Goal: Find specific page/section: Find specific page/section

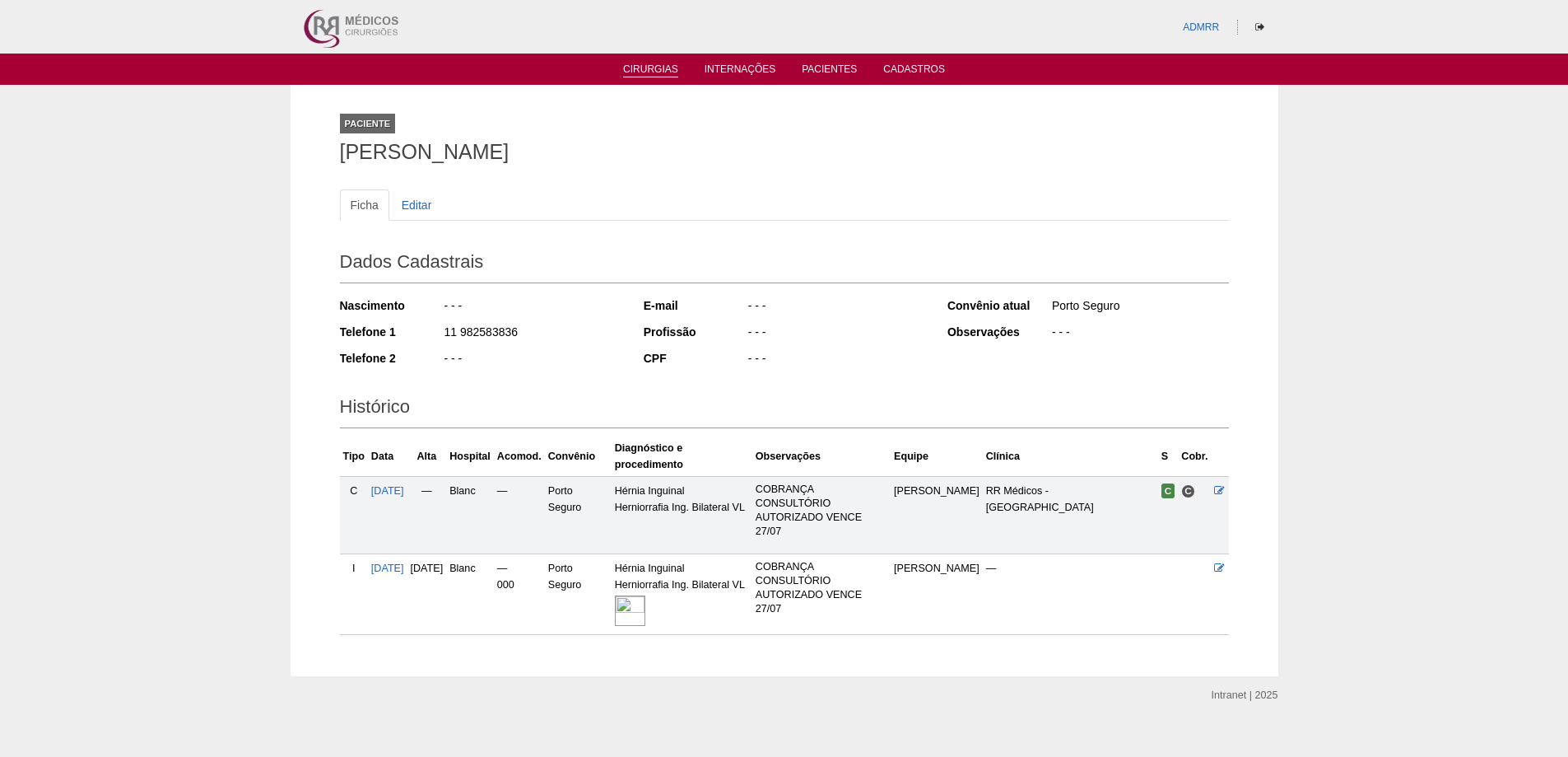
click at [650, 74] on link "Cirurgias" at bounding box center [650, 71] width 55 height 14
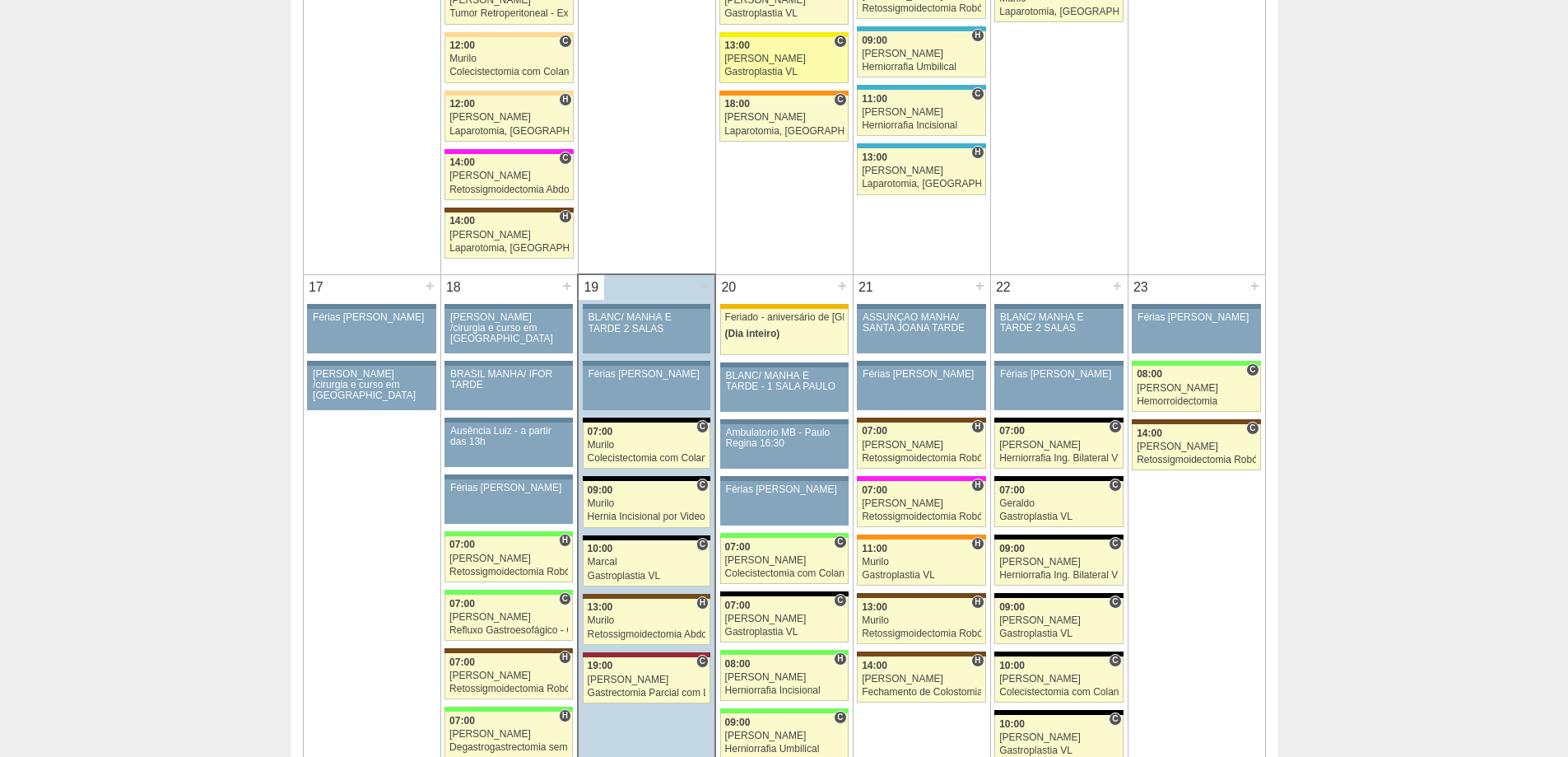
scroll to position [2718, 0]
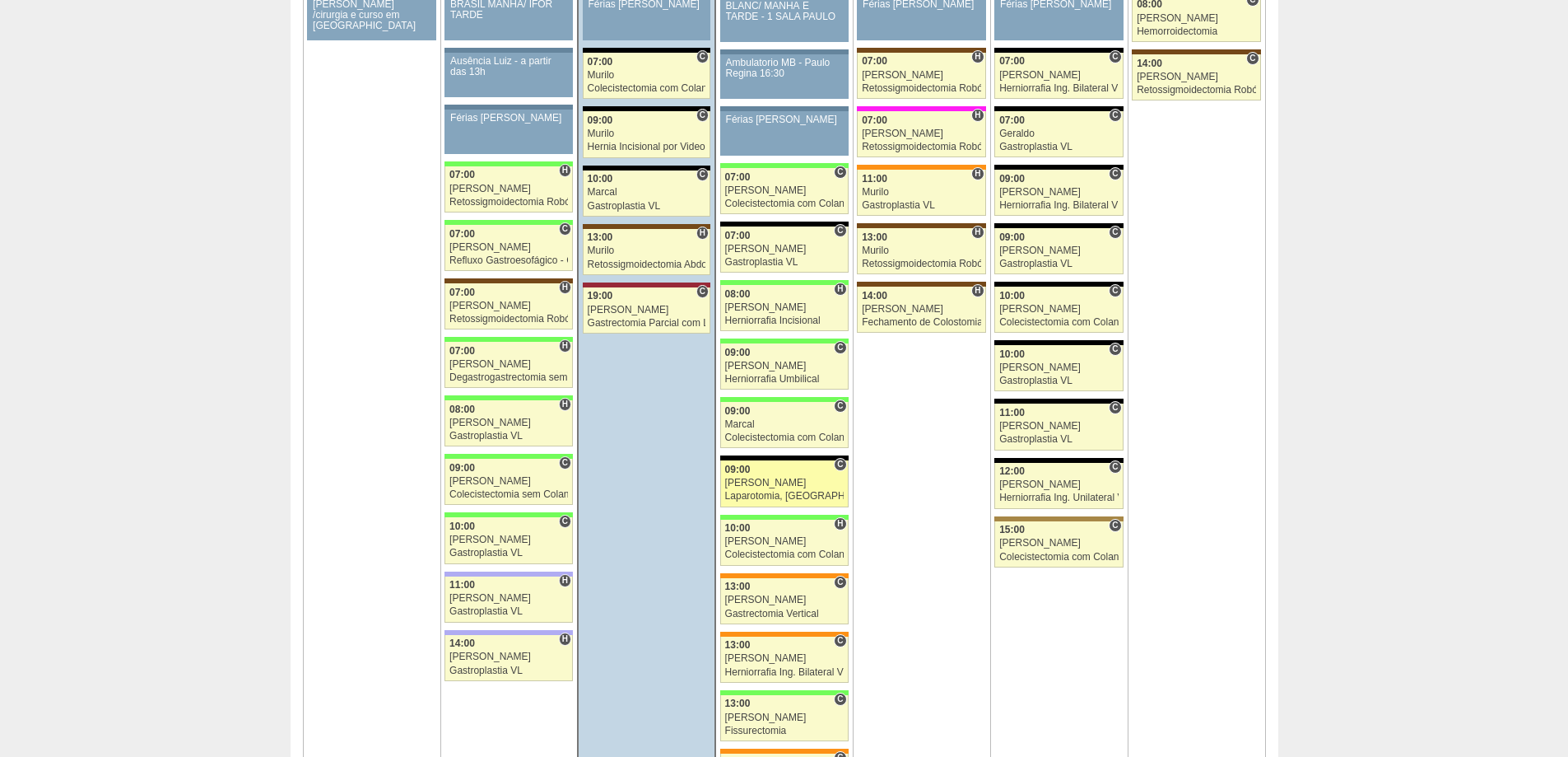
click at [778, 487] on div "[PERSON_NAME]" at bounding box center [784, 483] width 119 height 11
